Goal: Information Seeking & Learning: Learn about a topic

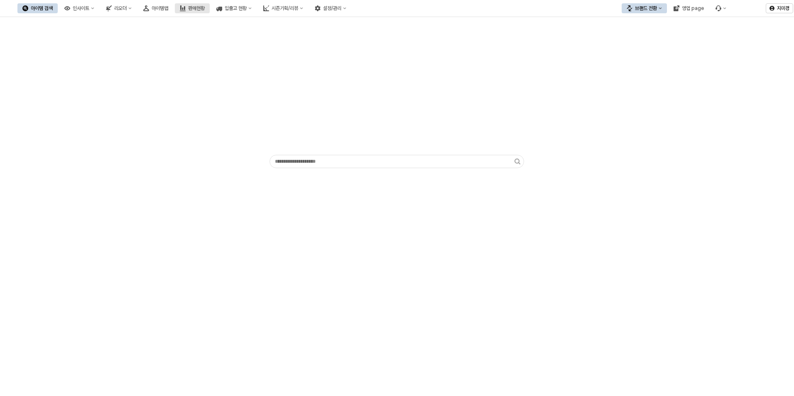
click at [210, 11] on button "판매현황" at bounding box center [192, 8] width 35 height 10
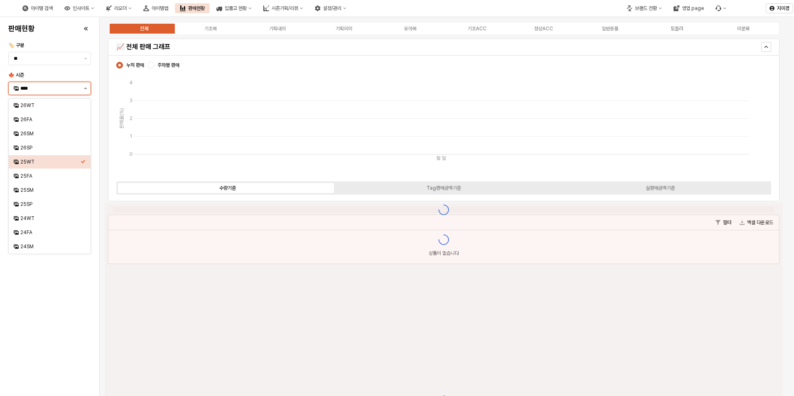
click at [87, 89] on icon "제안 사항 표시" at bounding box center [85, 89] width 3 height 2
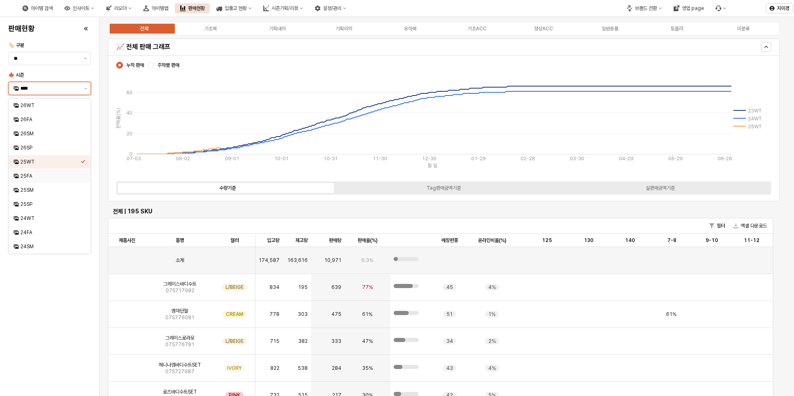
click at [37, 178] on div "25FA" at bounding box center [50, 176] width 60 height 7
type input "****"
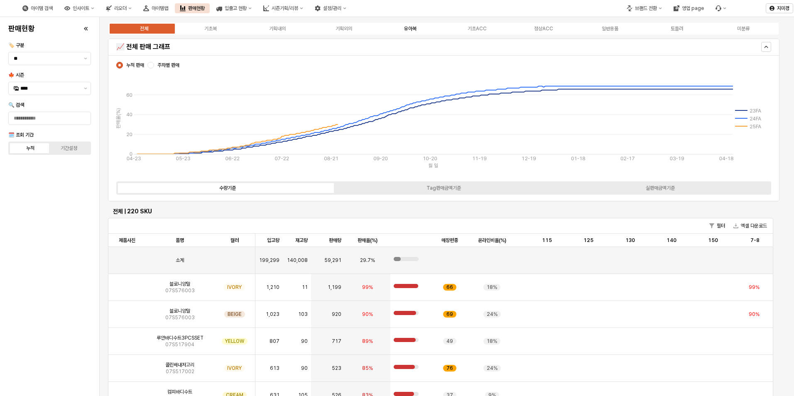
click at [405, 27] on div "유아복" at bounding box center [410, 29] width 12 height 6
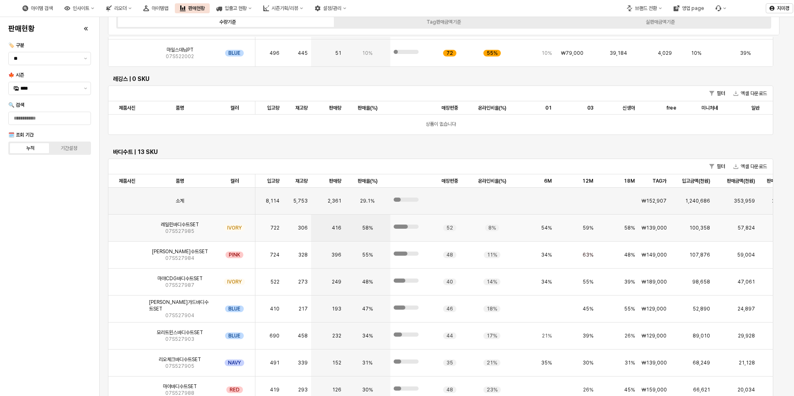
scroll to position [1246, 0]
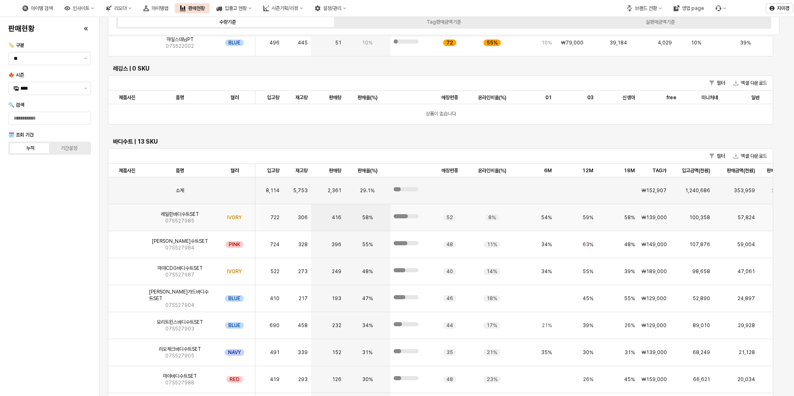
click at [127, 214] on img "App Frame" at bounding box center [127, 214] width 0 height 0
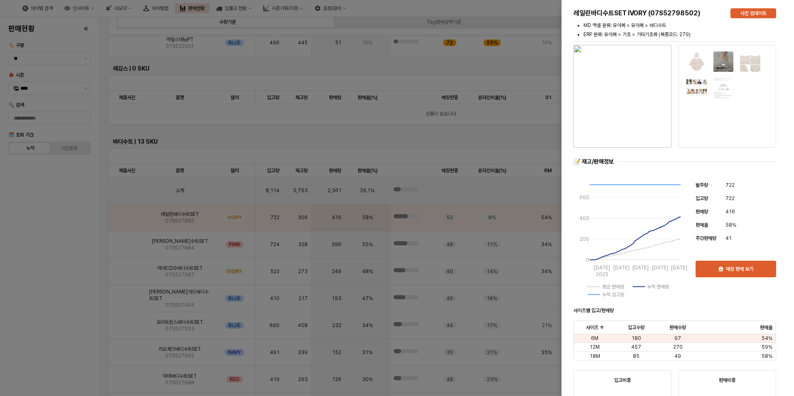
click at [624, 132] on img "button" at bounding box center [623, 96] width 98 height 103
click at [59, 270] on div at bounding box center [397, 198] width 794 height 396
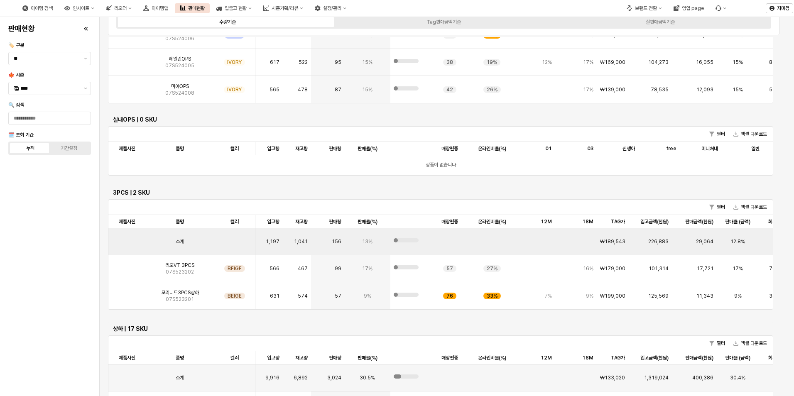
scroll to position [2303, 0]
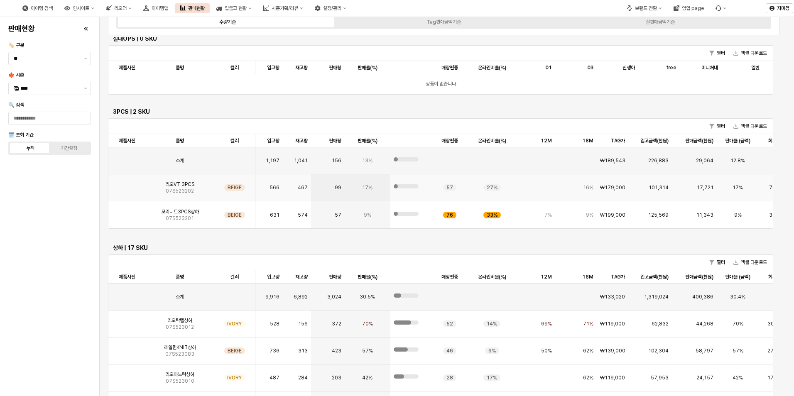
click at [127, 184] on img "App Frame" at bounding box center [127, 184] width 0 height 0
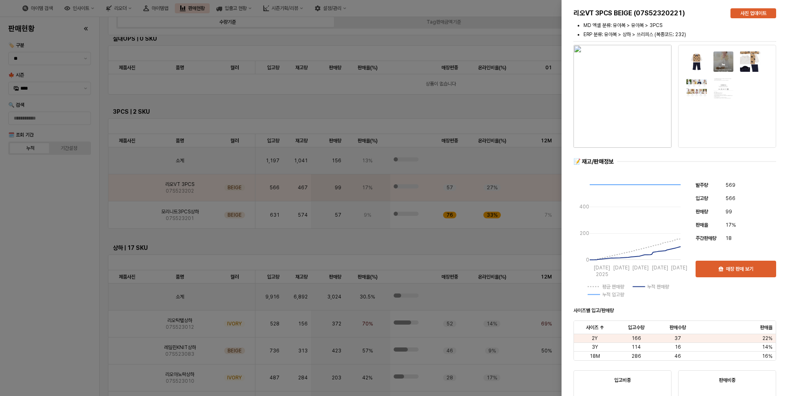
click at [66, 292] on div at bounding box center [397, 198] width 794 height 396
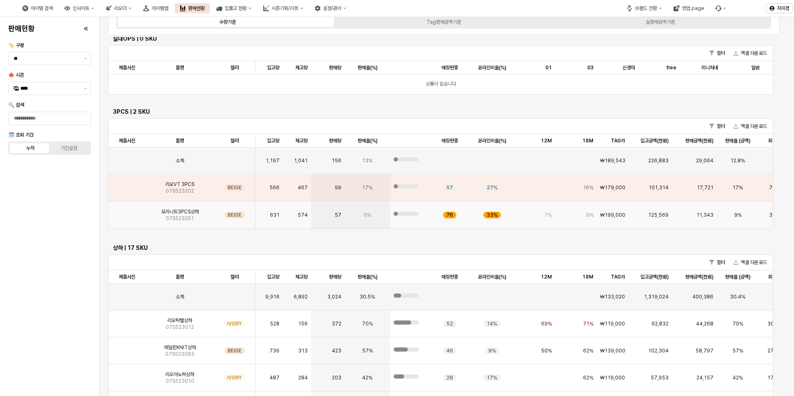
click at [127, 212] on img "App Frame" at bounding box center [127, 212] width 0 height 0
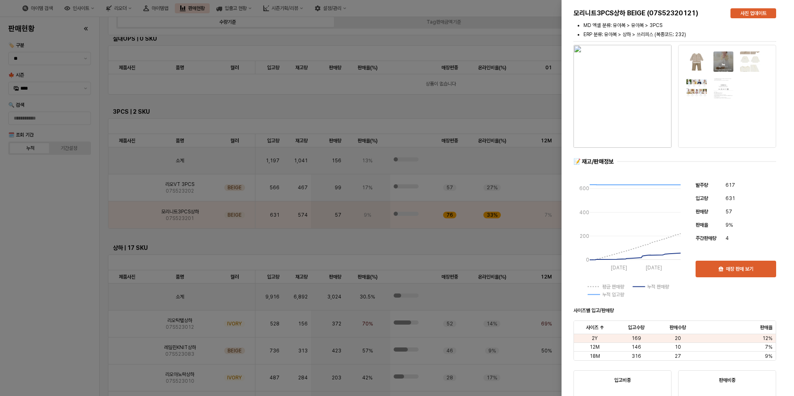
click at [70, 279] on div at bounding box center [397, 198] width 794 height 396
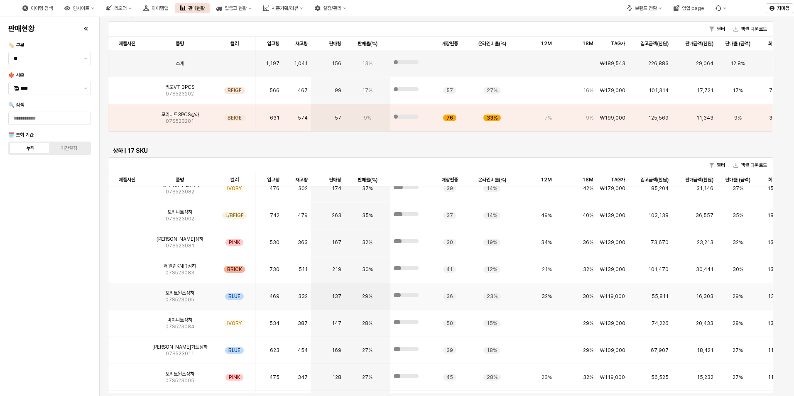
scroll to position [2442, 0]
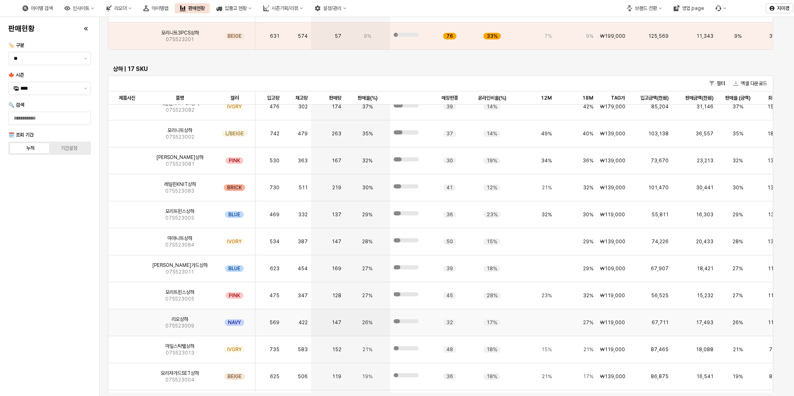
click at [127, 319] on img "App Frame" at bounding box center [127, 319] width 0 height 0
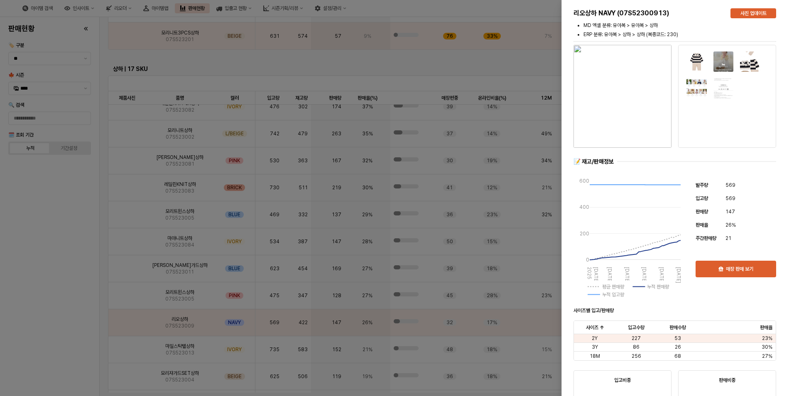
click at [50, 314] on div at bounding box center [397, 198] width 794 height 396
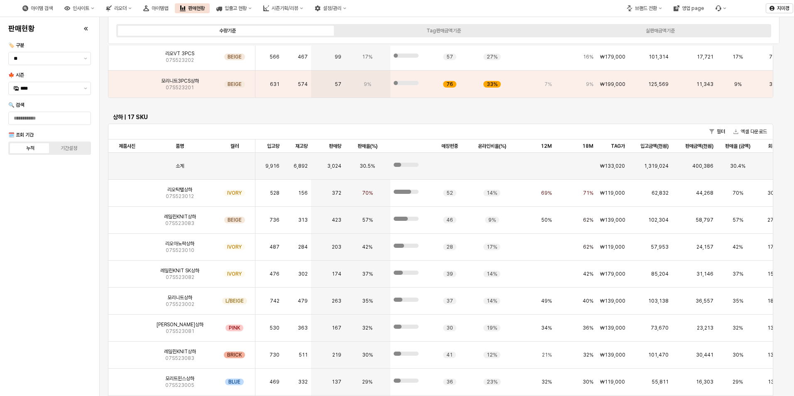
scroll to position [0, 0]
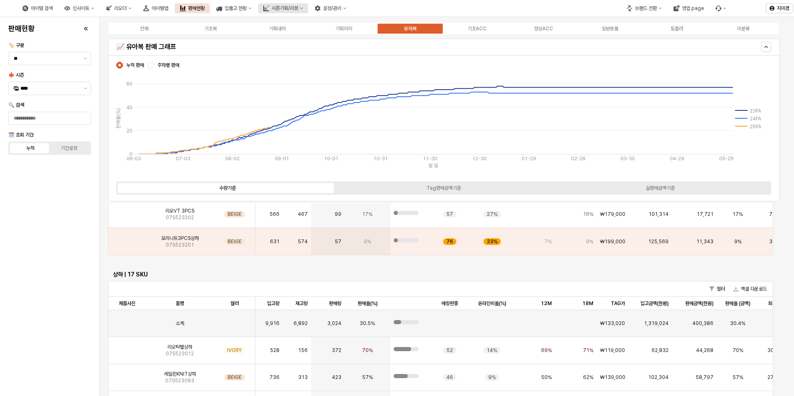
click at [308, 7] on button "시즌기획/리뷰" at bounding box center [283, 8] width 50 height 10
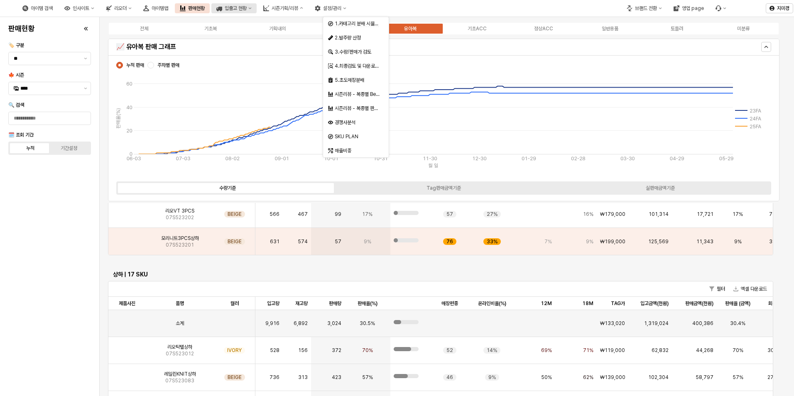
click at [252, 8] on icon "입출고 현황" at bounding box center [250, 8] width 3 height 2
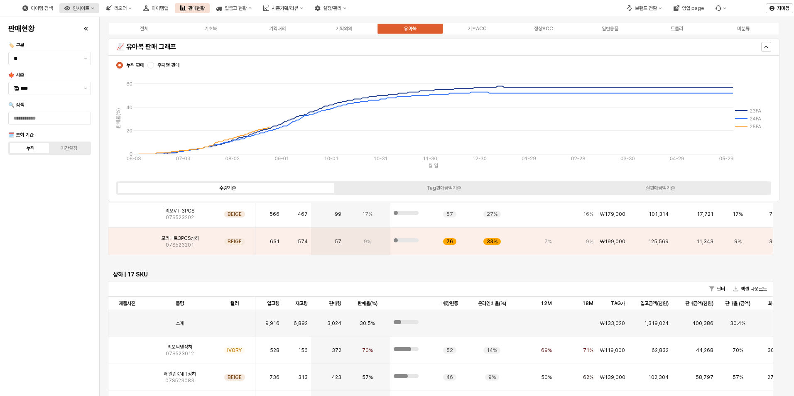
click at [99, 8] on button "인사이트" at bounding box center [79, 8] width 40 height 10
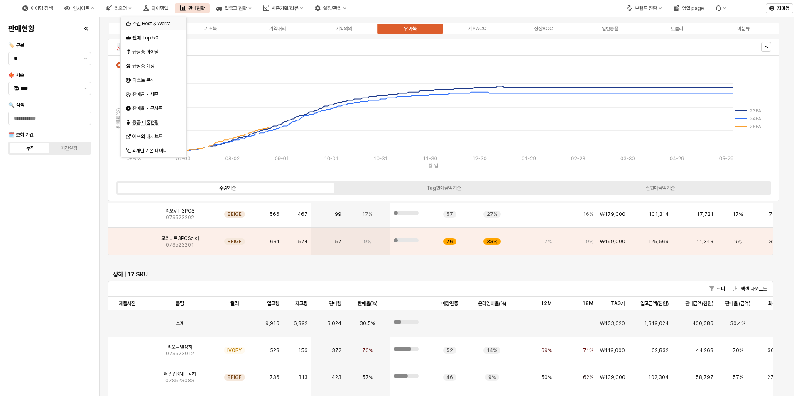
click at [154, 22] on div "주간 Best & Worst" at bounding box center [155, 23] width 44 height 7
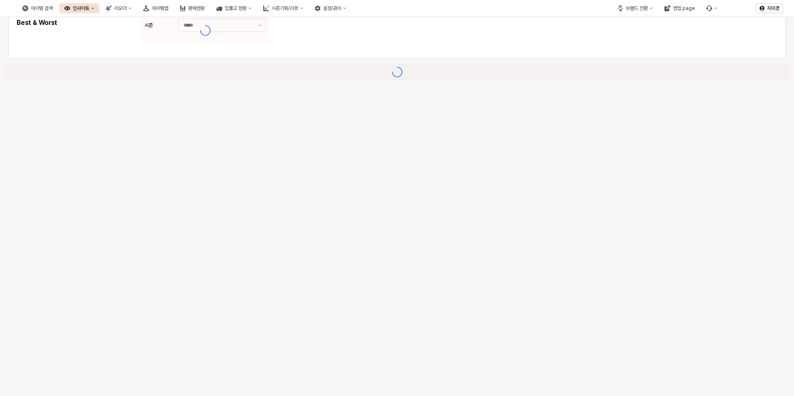
type input "********"
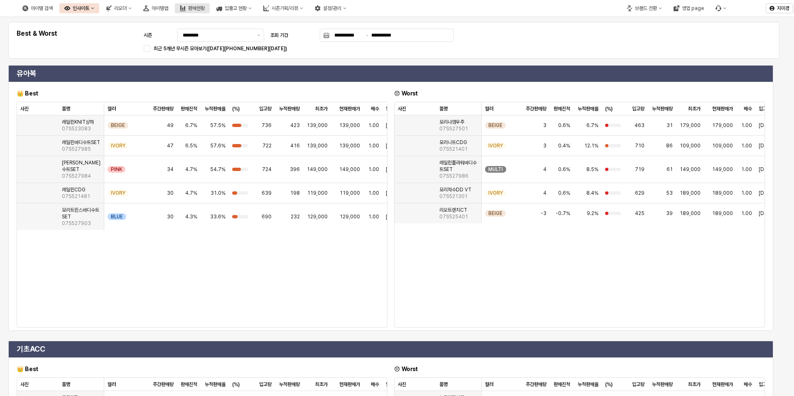
click at [205, 9] on div "판매현황" at bounding box center [196, 8] width 17 height 6
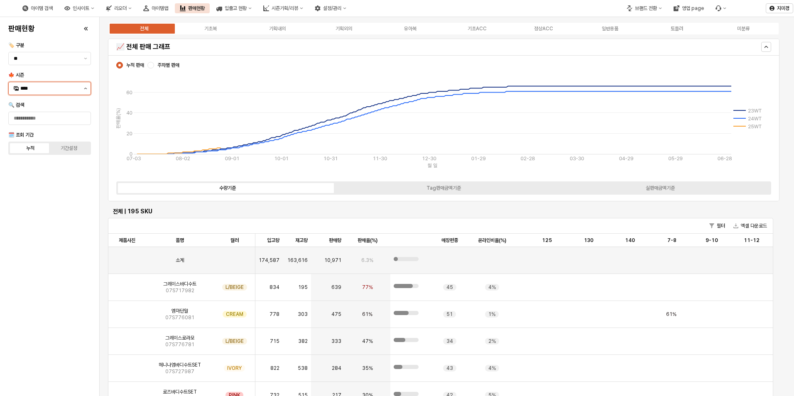
click at [85, 86] on button "제안 사항 표시" at bounding box center [86, 88] width 10 height 12
click at [54, 178] on div "25FA" at bounding box center [50, 176] width 60 height 7
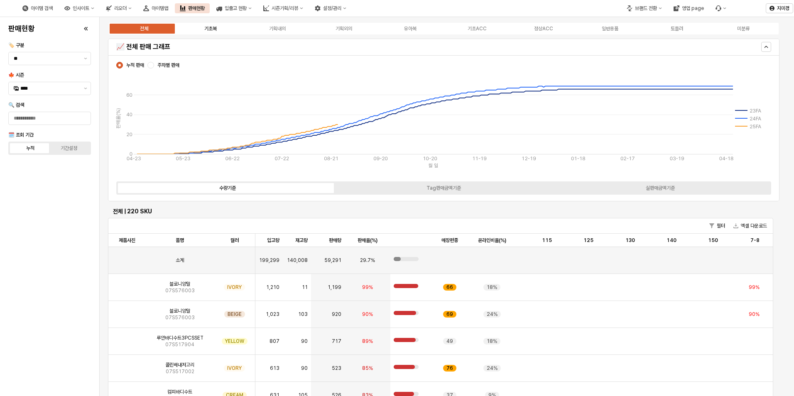
click at [209, 26] on div "기초복" at bounding box center [210, 29] width 12 height 6
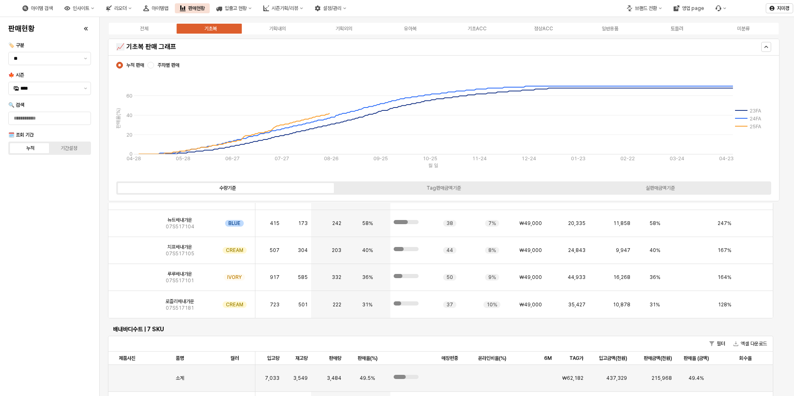
scroll to position [415, 0]
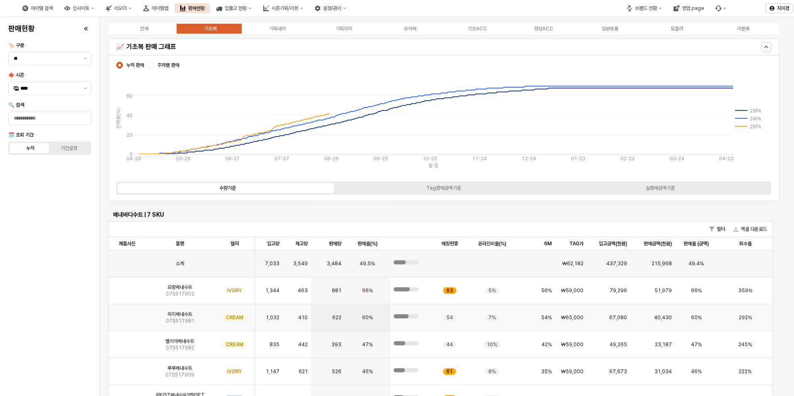
click at [127, 314] on img "App Frame" at bounding box center [127, 314] width 0 height 0
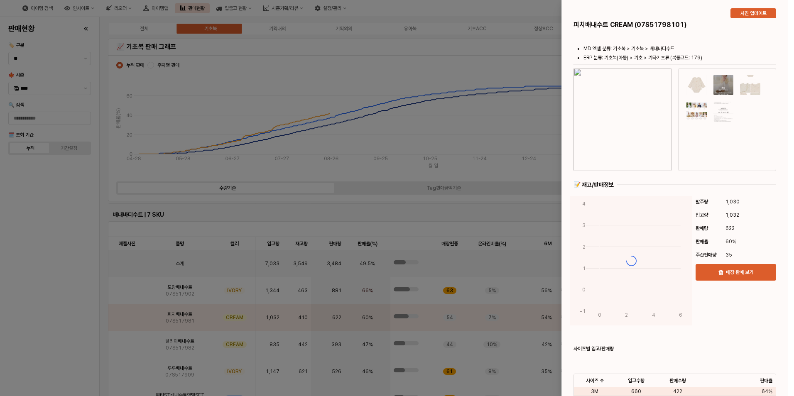
click at [80, 325] on div at bounding box center [397, 198] width 794 height 396
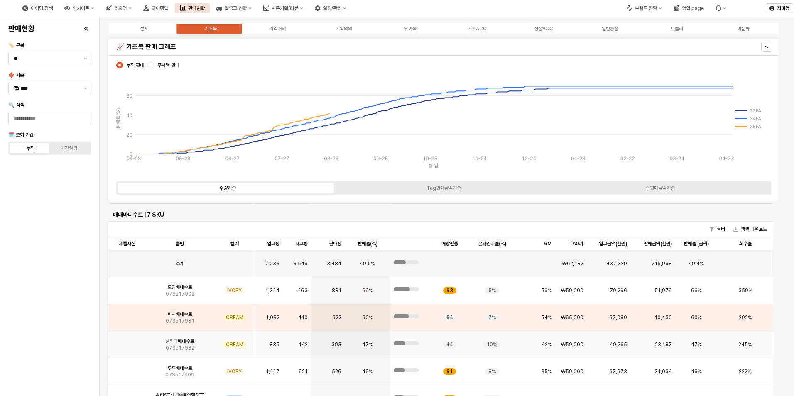
click at [127, 341] on img "App Frame" at bounding box center [127, 341] width 0 height 0
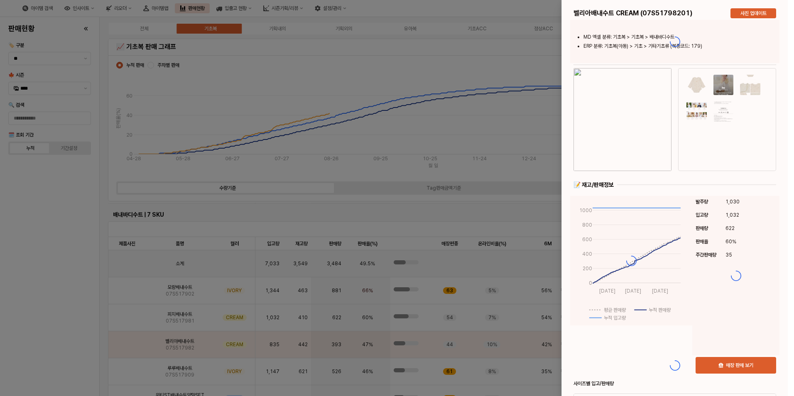
click at [57, 326] on div at bounding box center [397, 198] width 794 height 396
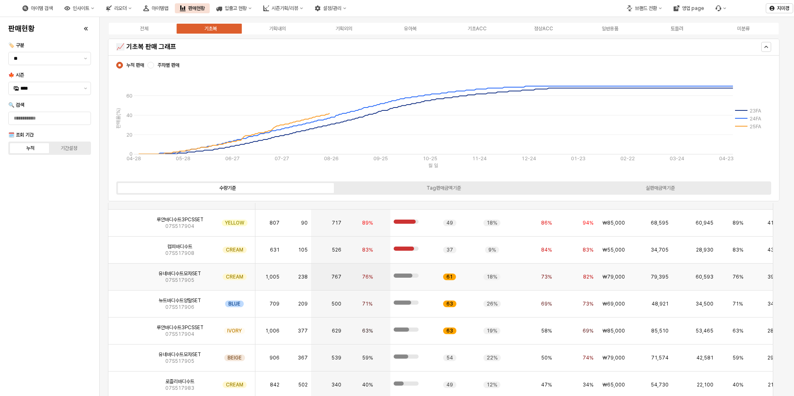
scroll to position [914, 0]
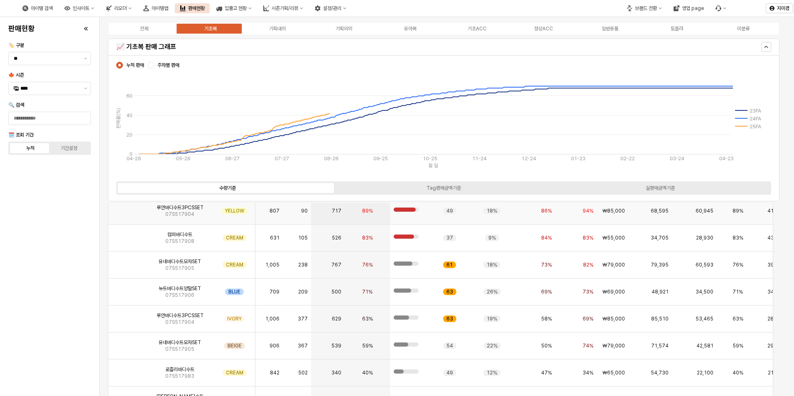
click at [127, 208] on img "App Frame" at bounding box center [127, 208] width 0 height 0
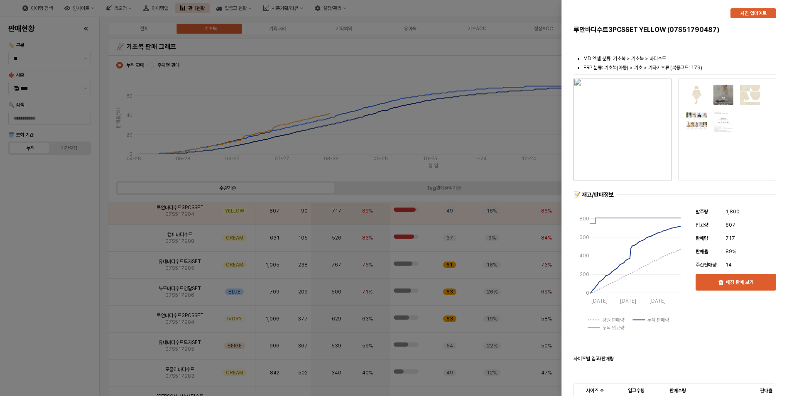
click at [74, 265] on div at bounding box center [397, 198] width 794 height 396
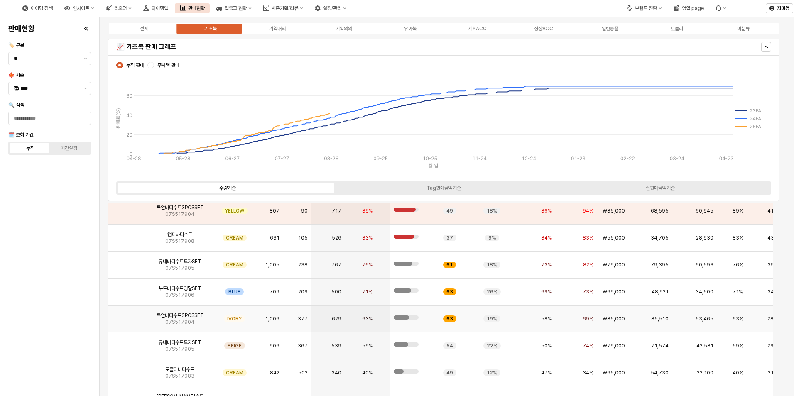
scroll to position [1038, 0]
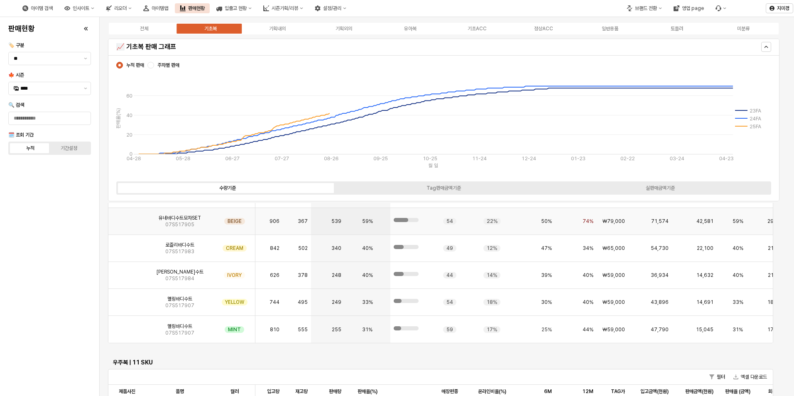
click at [127, 218] on img "App Frame" at bounding box center [127, 218] width 0 height 0
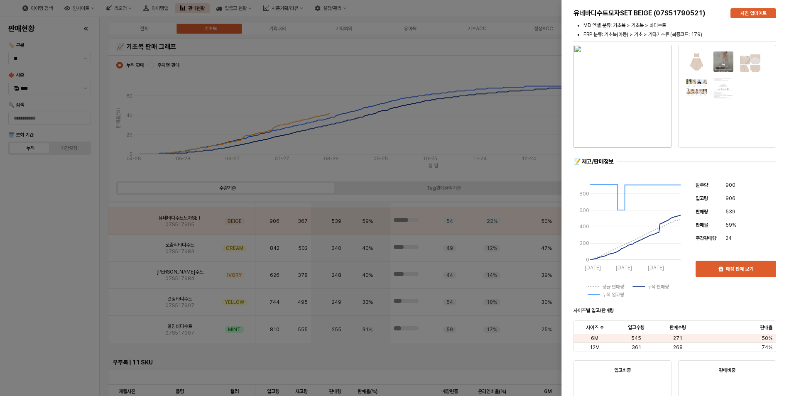
click at [74, 253] on div at bounding box center [397, 198] width 794 height 396
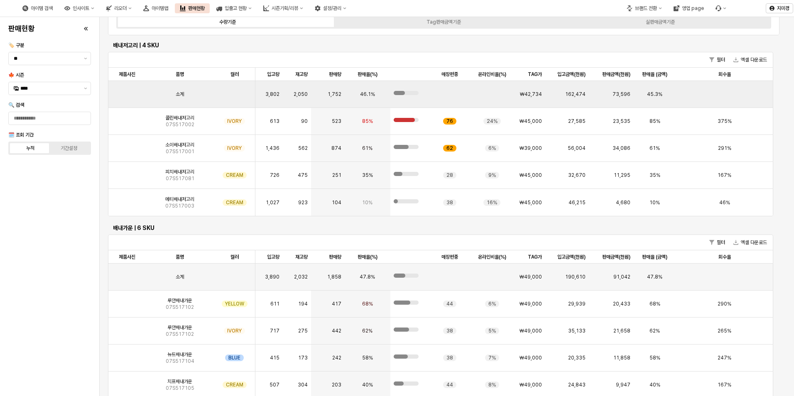
scroll to position [0, 0]
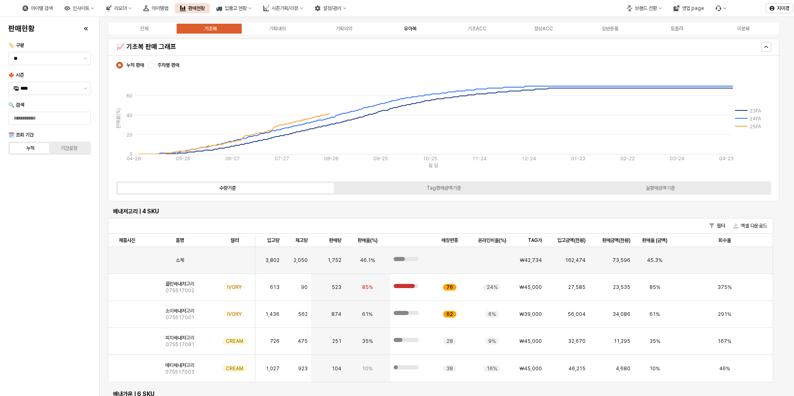
click at [415, 27] on div "유아복" at bounding box center [410, 29] width 12 height 6
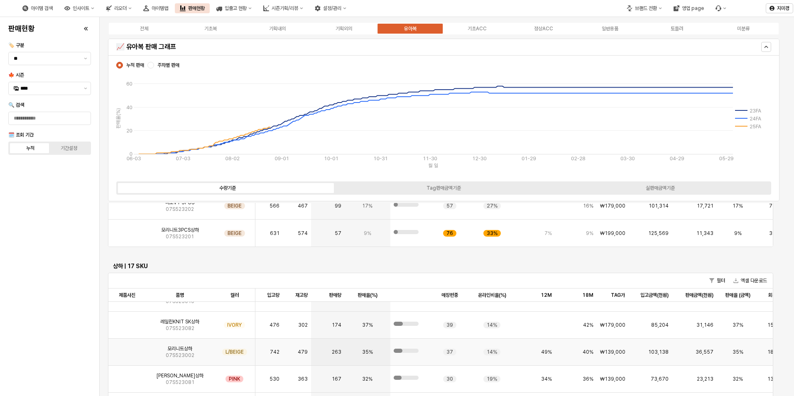
scroll to position [84, 0]
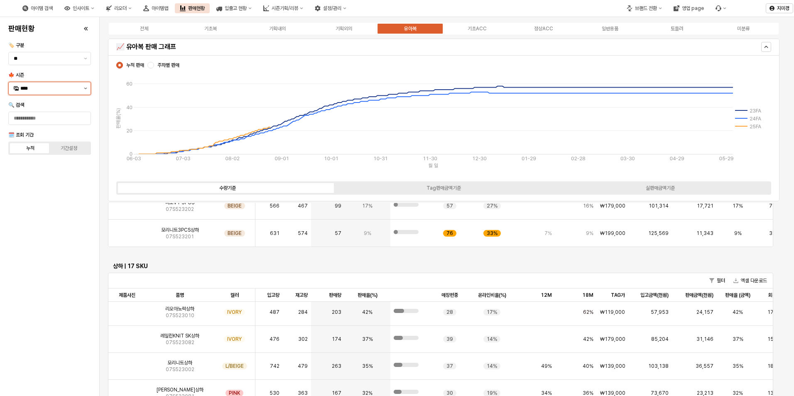
click at [83, 88] on button "제안 사항 표시" at bounding box center [86, 88] width 10 height 12
click at [33, 232] on div "24FA" at bounding box center [50, 232] width 60 height 7
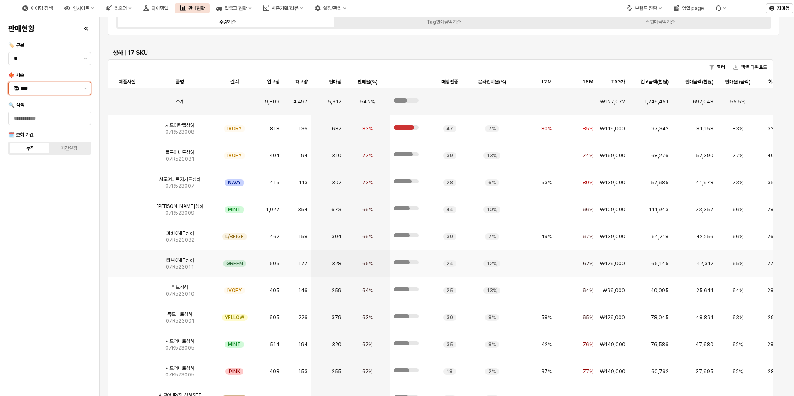
scroll to position [2484, 0]
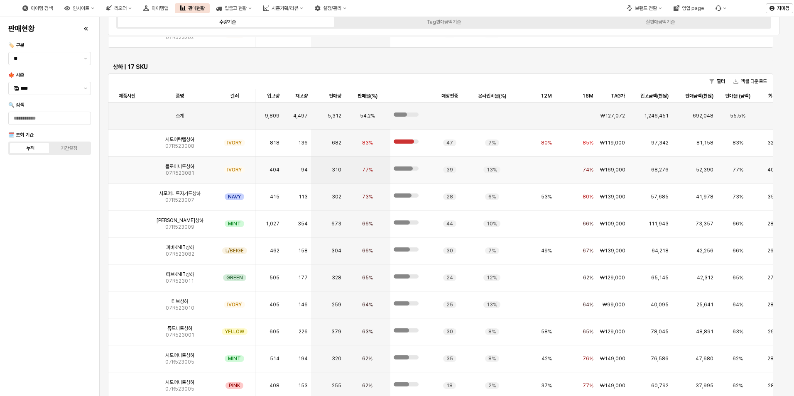
click at [127, 167] on img "App Frame" at bounding box center [127, 167] width 0 height 0
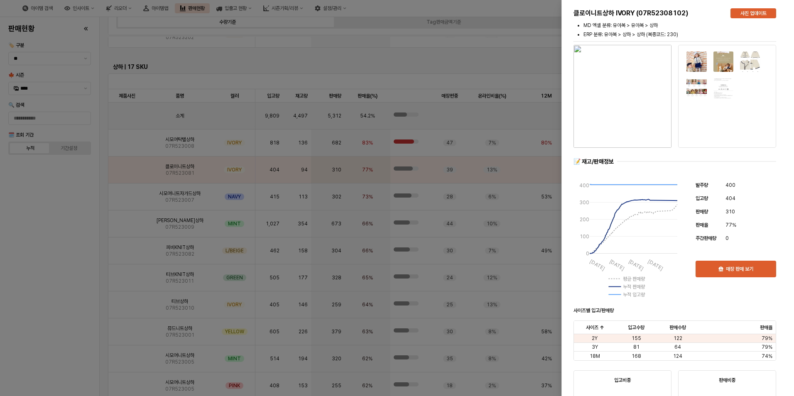
click at [71, 263] on div at bounding box center [397, 198] width 794 height 396
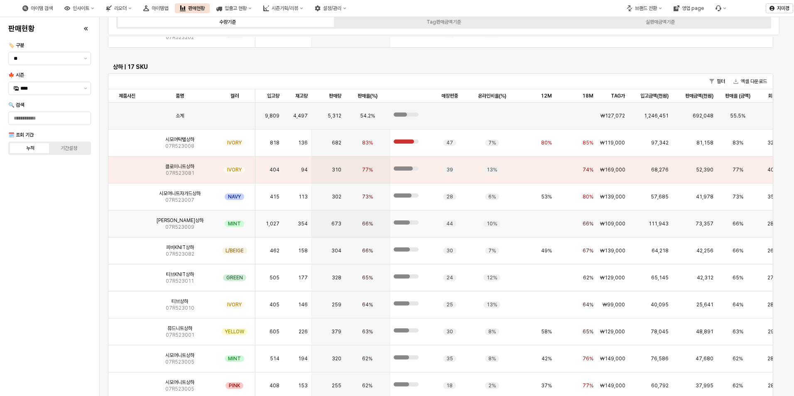
click at [127, 221] on img "App Frame" at bounding box center [127, 221] width 0 height 0
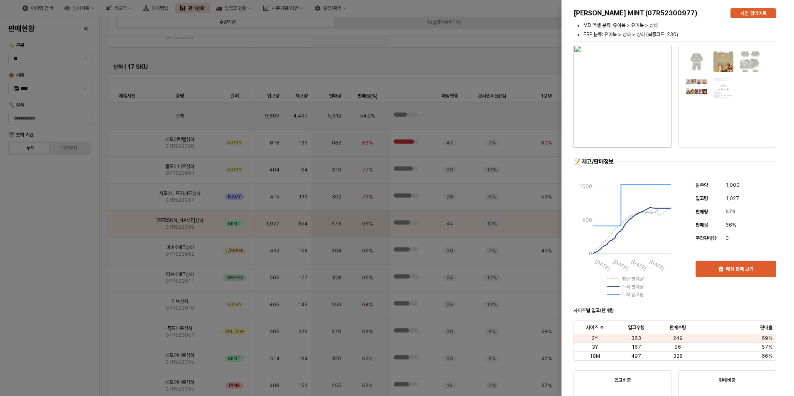
click at [47, 275] on div at bounding box center [397, 198] width 794 height 396
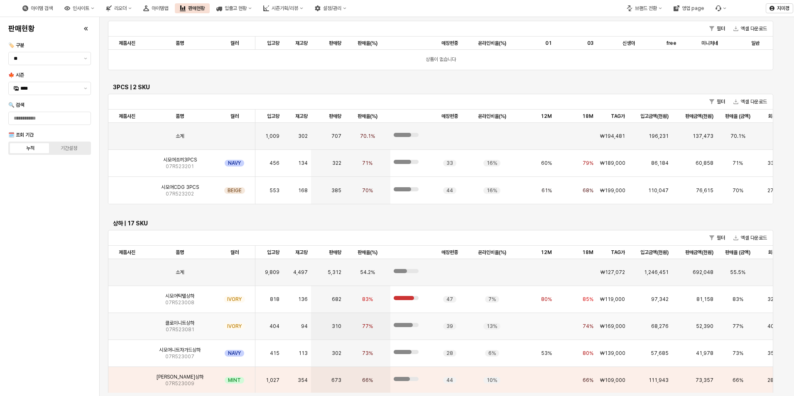
scroll to position [2348, 0]
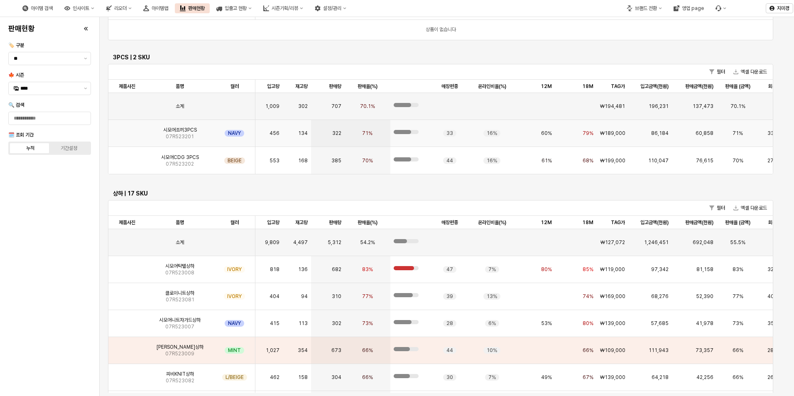
click at [127, 130] on img "App Frame" at bounding box center [127, 130] width 0 height 0
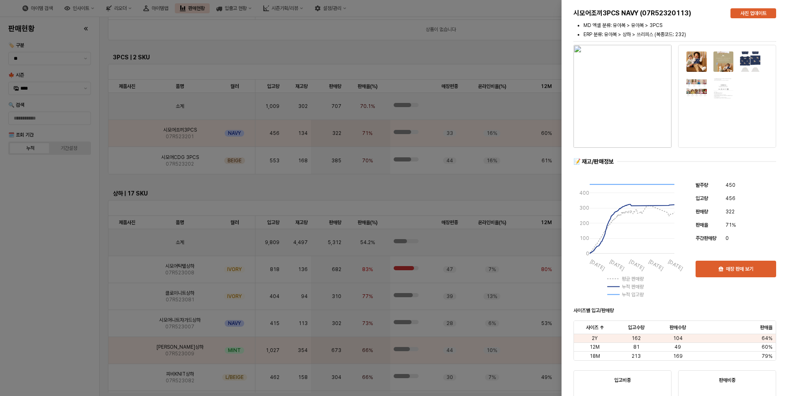
click at [59, 202] on div at bounding box center [397, 198] width 794 height 396
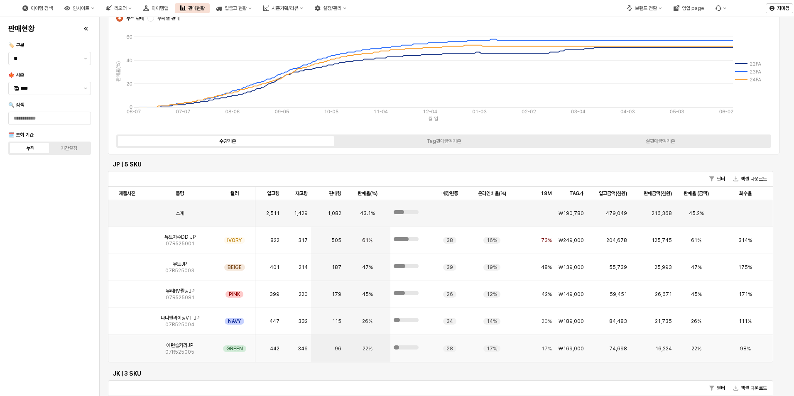
scroll to position [0, 0]
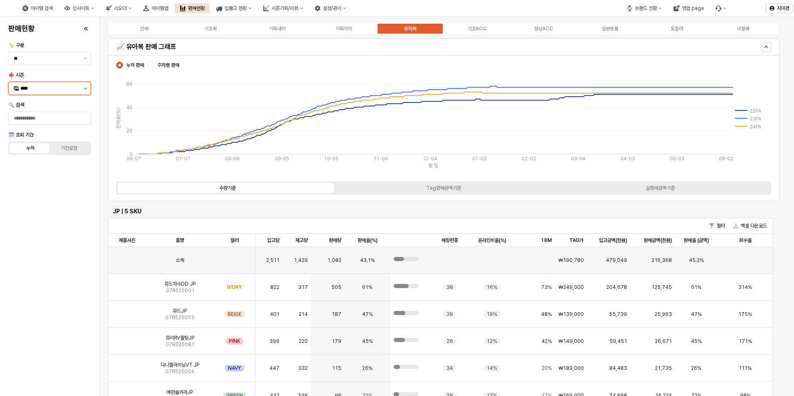
click at [84, 89] on icon "제안 사항 표시" at bounding box center [85, 89] width 3 height 2
click at [44, 177] on div "25FA" at bounding box center [50, 176] width 60 height 7
type input "****"
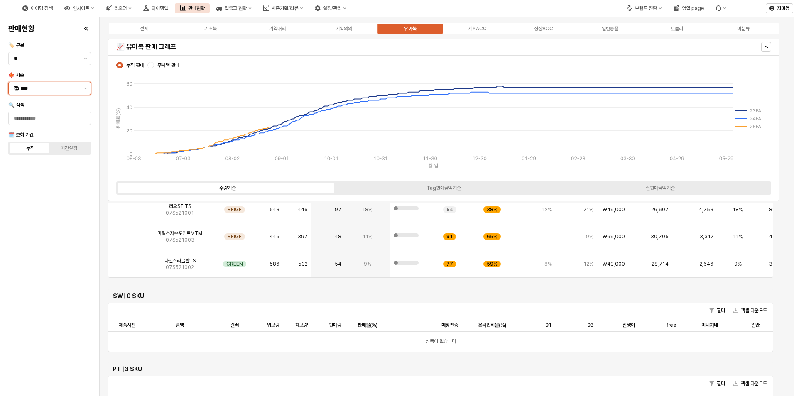
scroll to position [1163, 0]
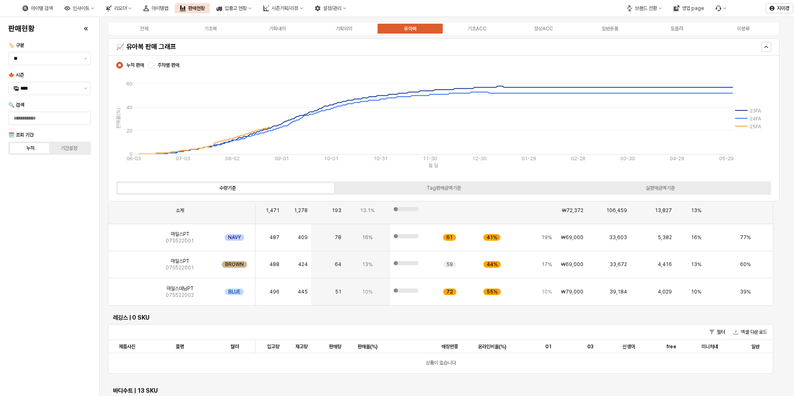
click at [64, 301] on div "판매현황 🏷️ 구분 ** 🍁 시즌 **** 🔍 검색 🗓️ 조회 기간 누적 기간설정" at bounding box center [49, 206] width 89 height 373
